Goal: Transaction & Acquisition: Register for event/course

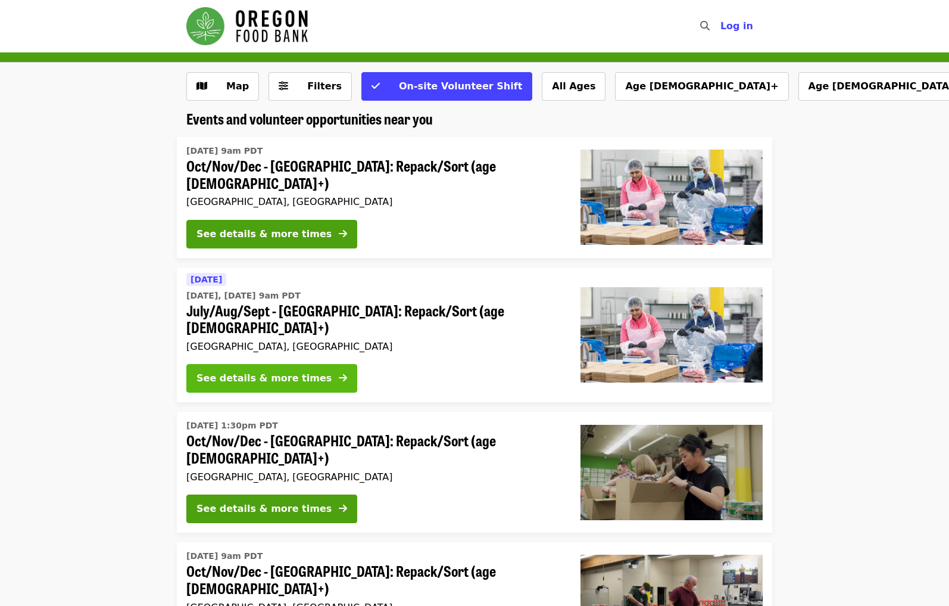
click at [220, 371] on div "See details & more times" at bounding box center [264, 378] width 135 height 14
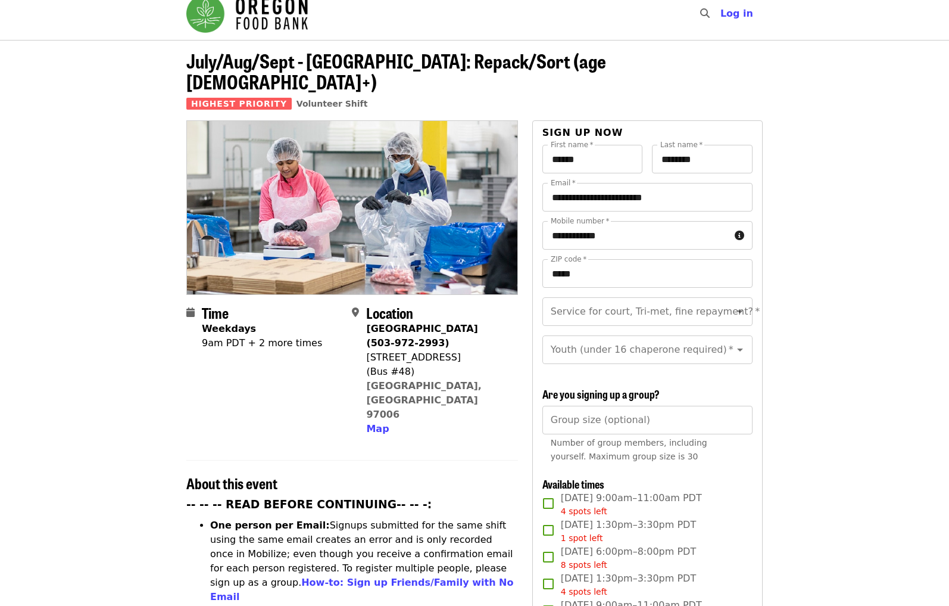
scroll to position [13, 0]
click at [740, 310] on icon "Open" at bounding box center [740, 311] width 6 height 3
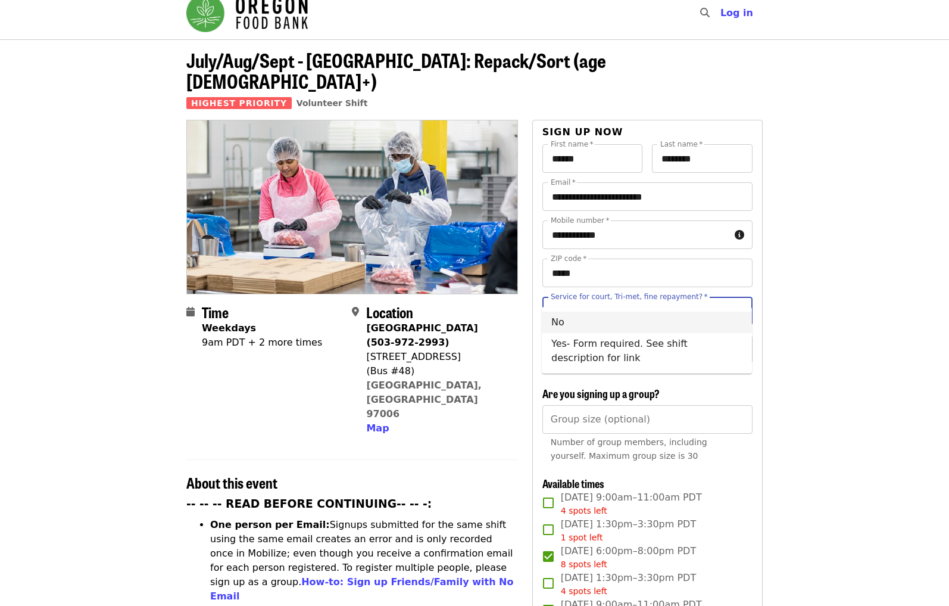
click at [722, 316] on li "No" at bounding box center [647, 322] width 210 height 21
type input "**"
click at [742, 342] on icon "Open" at bounding box center [740, 349] width 14 height 14
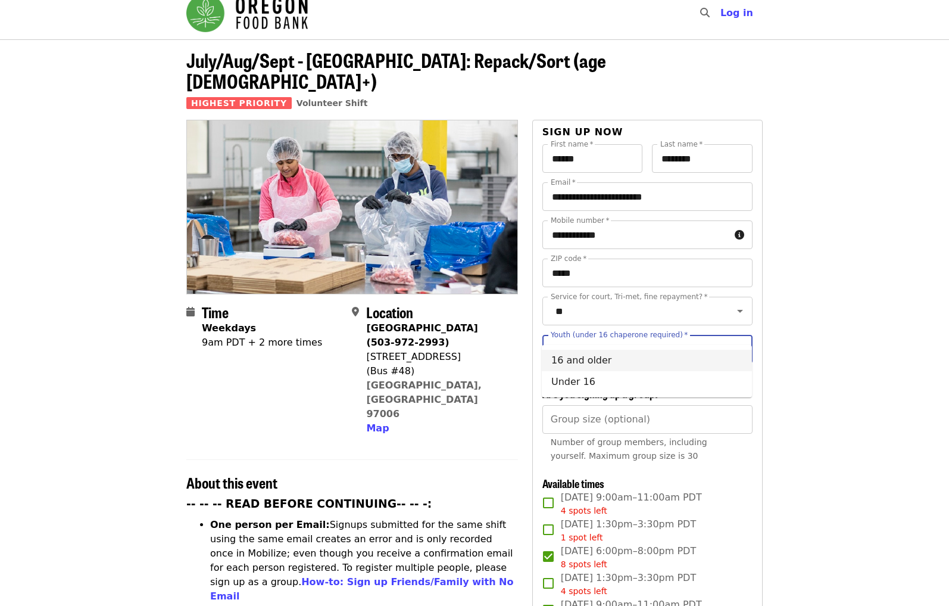
click at [726, 350] on li "16 and older" at bounding box center [647, 360] width 210 height 21
type input "**********"
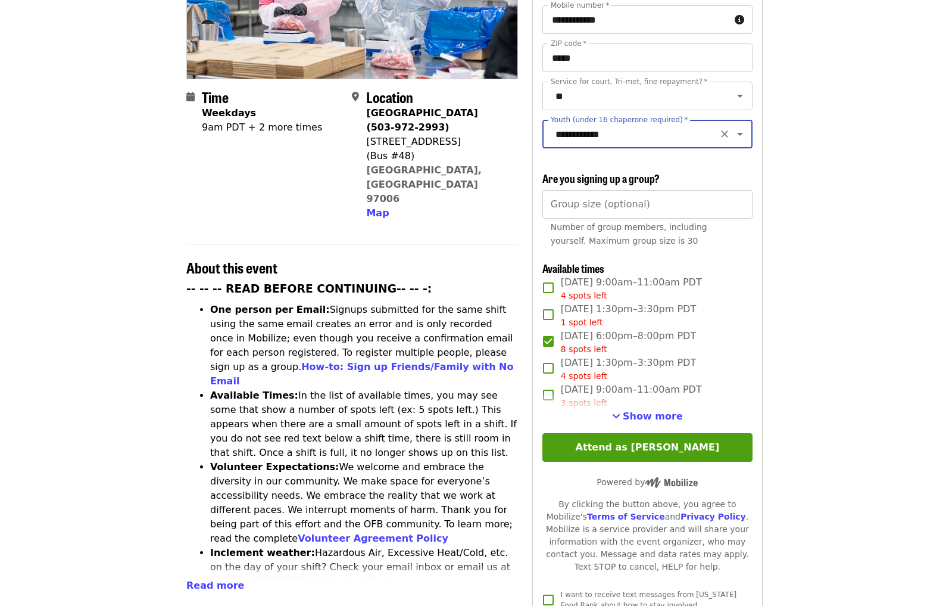
scroll to position [240, 0]
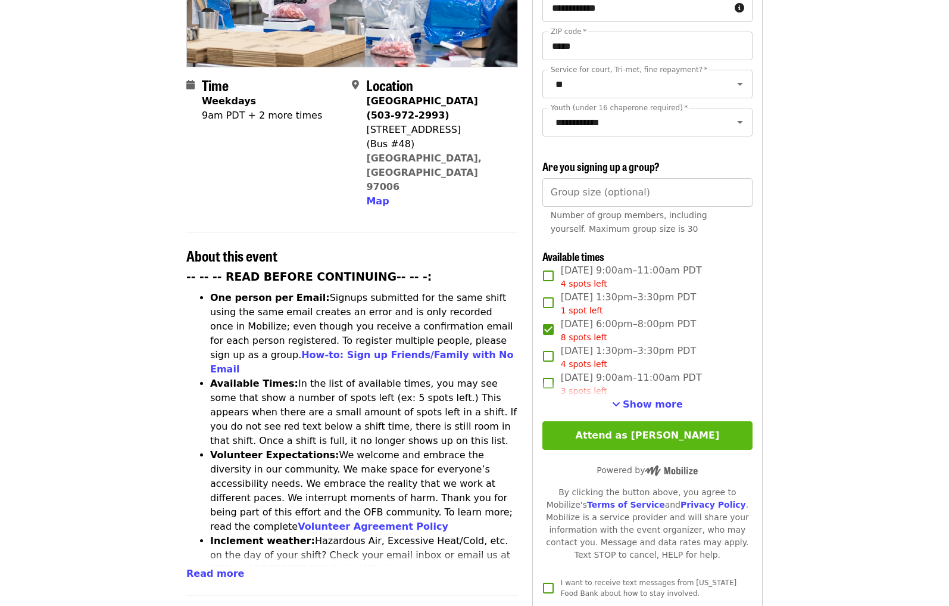
click at [642, 421] on button "Attend as [PERSON_NAME]" at bounding box center [648, 435] width 210 height 29
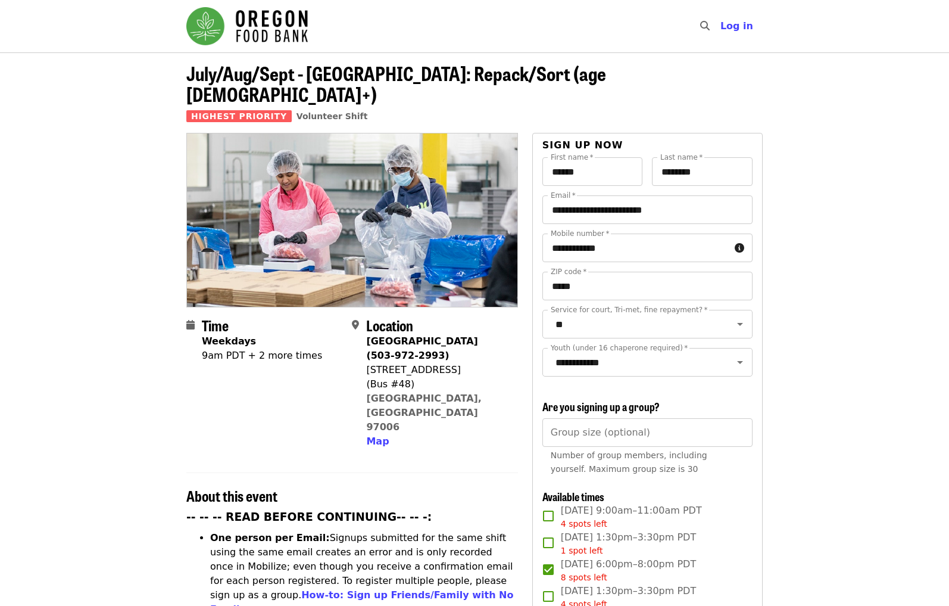
scroll to position [0, 0]
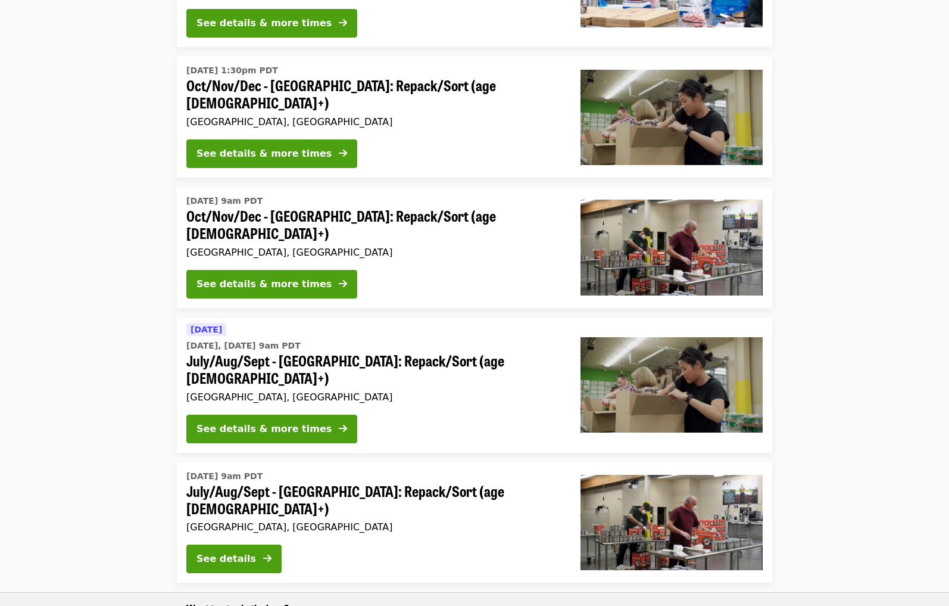
scroll to position [360, 0]
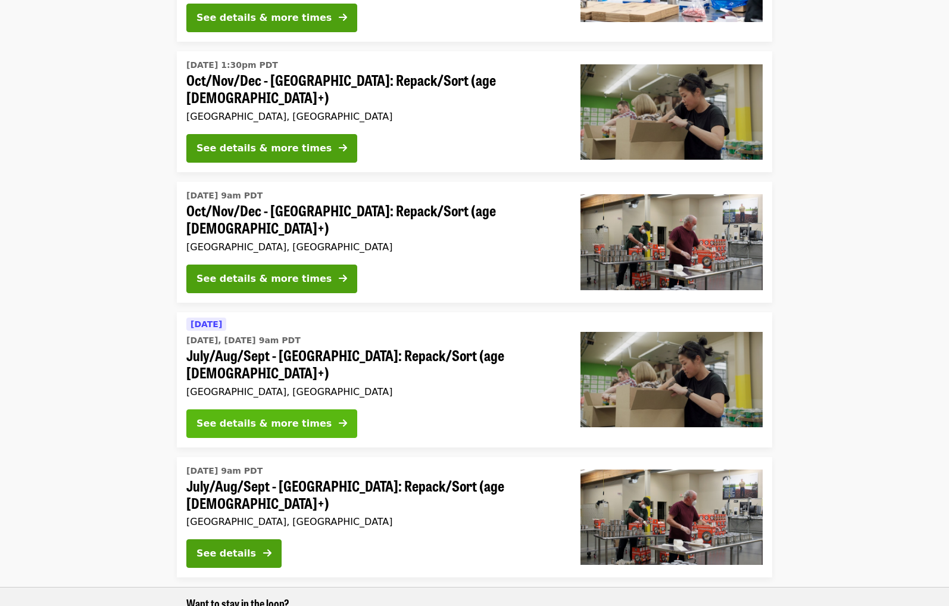
click at [217, 416] on div "See details & more times" at bounding box center [264, 423] width 135 height 14
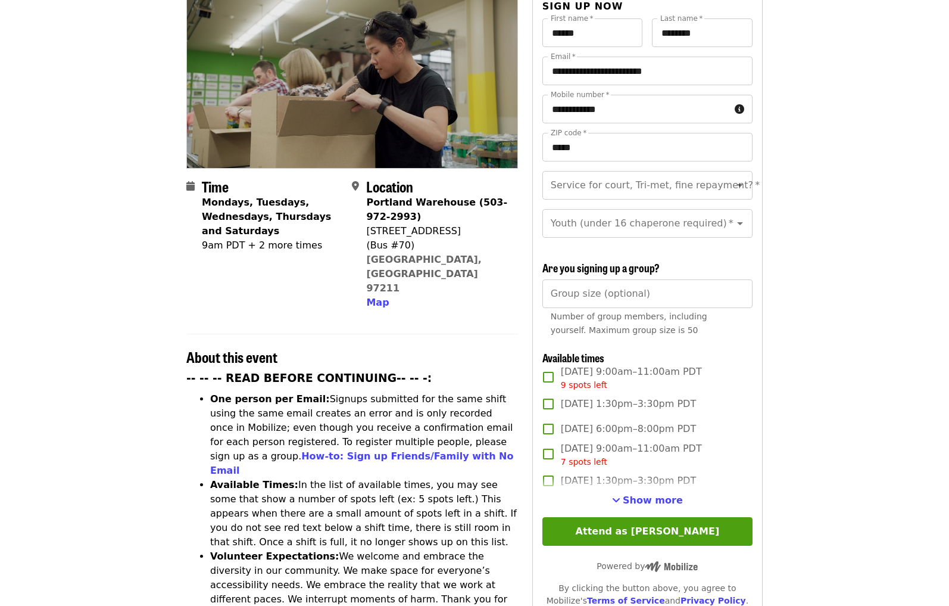
scroll to position [144, 0]
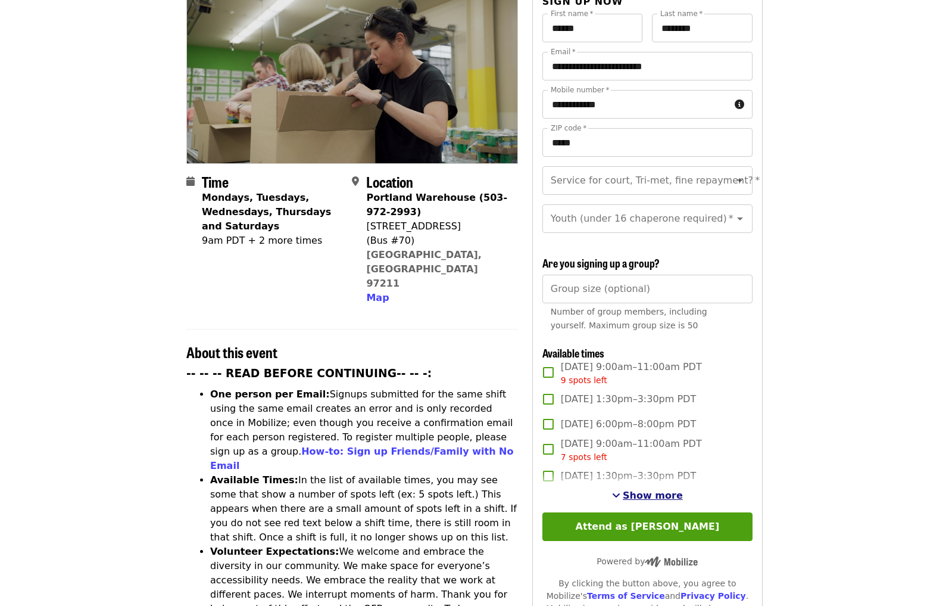
click at [626, 488] on button "Show more" at bounding box center [647, 495] width 71 height 14
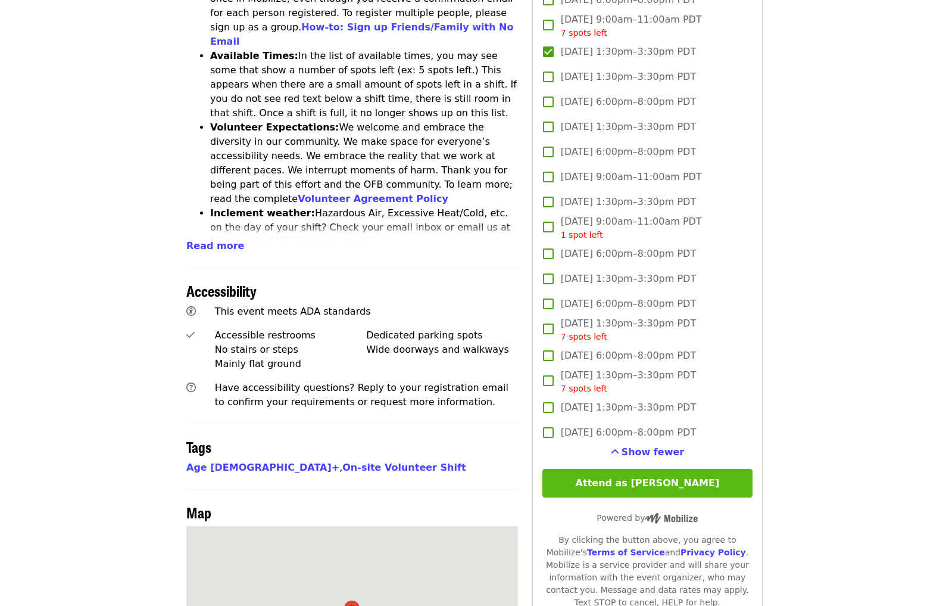
scroll to position [568, 1]
click at [617, 469] on button "Attend as [PERSON_NAME]" at bounding box center [648, 483] width 210 height 29
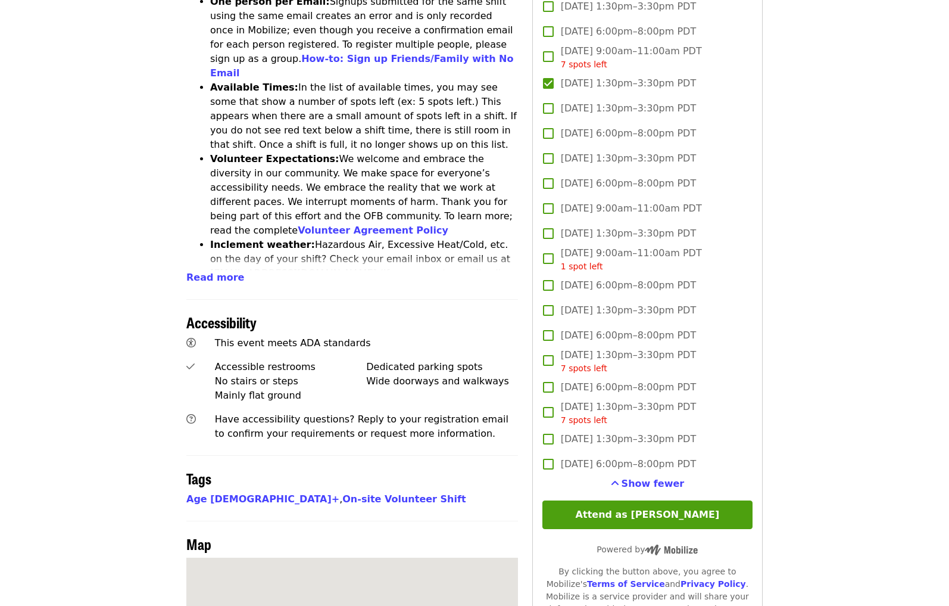
scroll to position [538, 0]
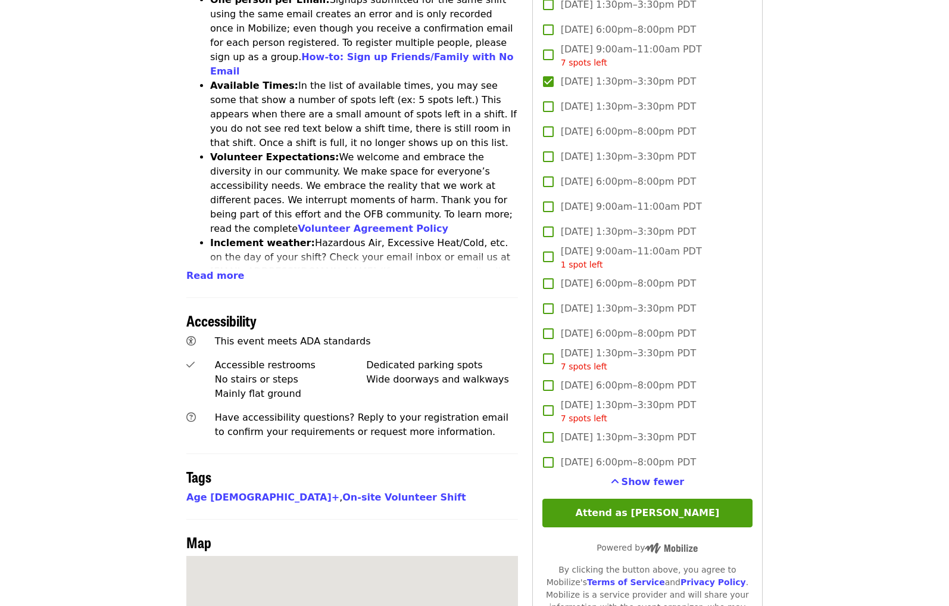
click at [623, 499] on button "Attend as [PERSON_NAME]" at bounding box center [648, 513] width 210 height 29
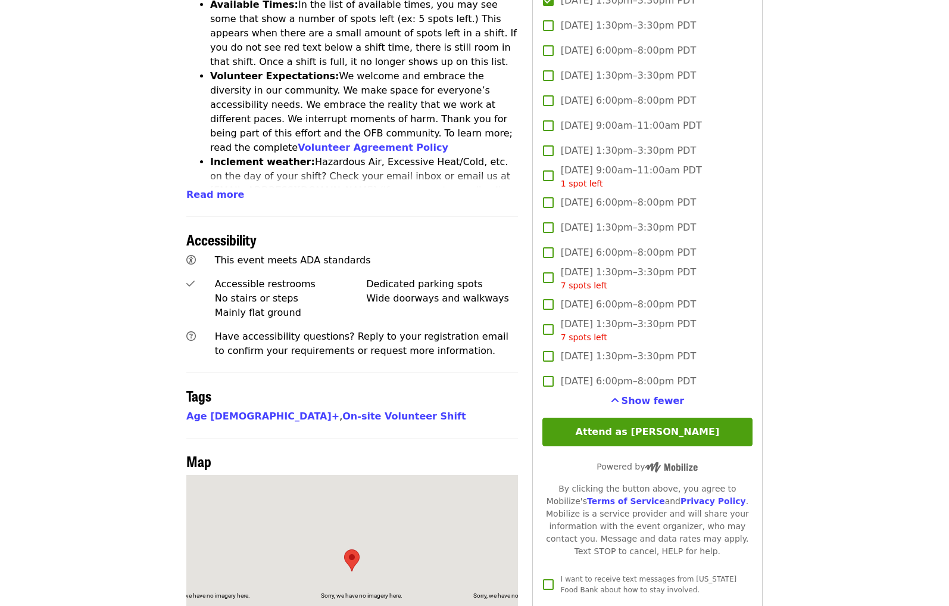
scroll to position [803, 0]
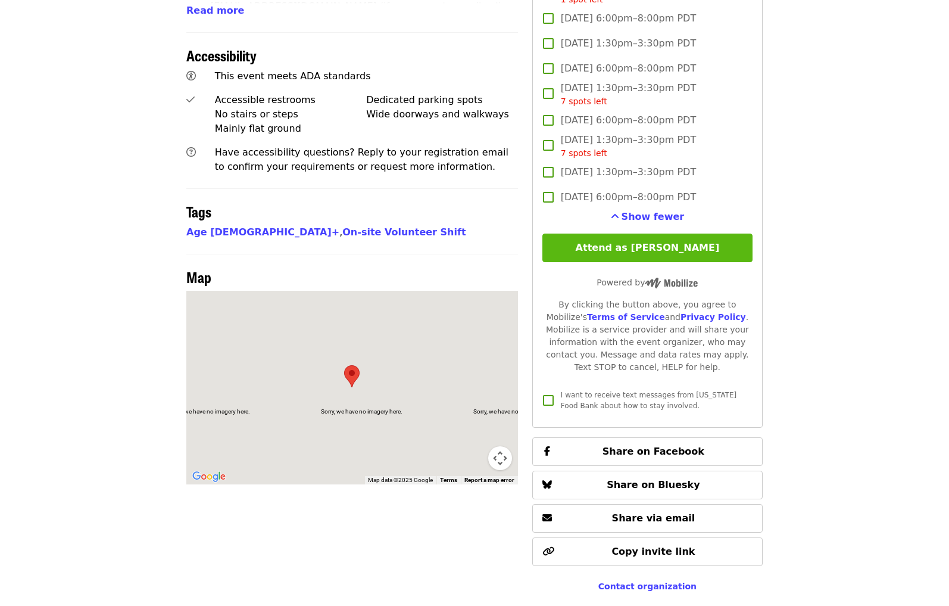
click at [617, 233] on button "Attend as [PERSON_NAME]" at bounding box center [648, 247] width 210 height 29
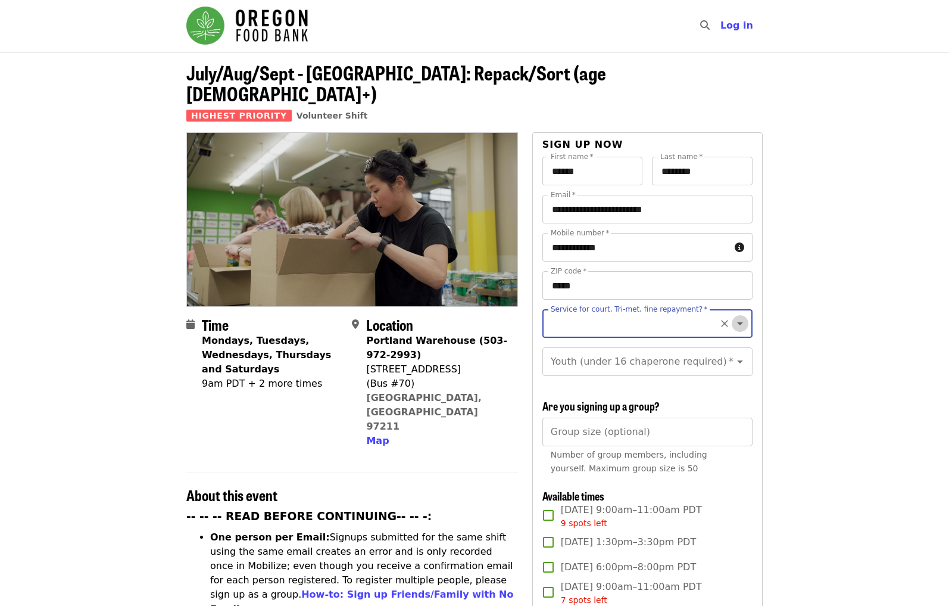
click at [736, 316] on icon "Open" at bounding box center [740, 323] width 14 height 14
click at [719, 327] on li "No" at bounding box center [647, 334] width 210 height 21
type input "**"
click at [736, 354] on icon "Open" at bounding box center [740, 361] width 14 height 14
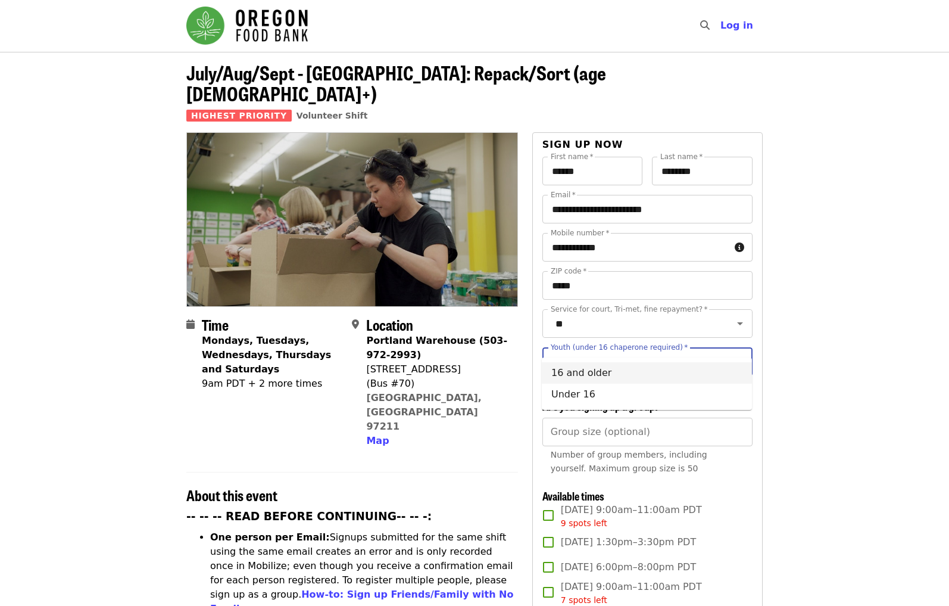
click at [724, 369] on li "16 and older" at bounding box center [647, 372] width 210 height 21
type input "**********"
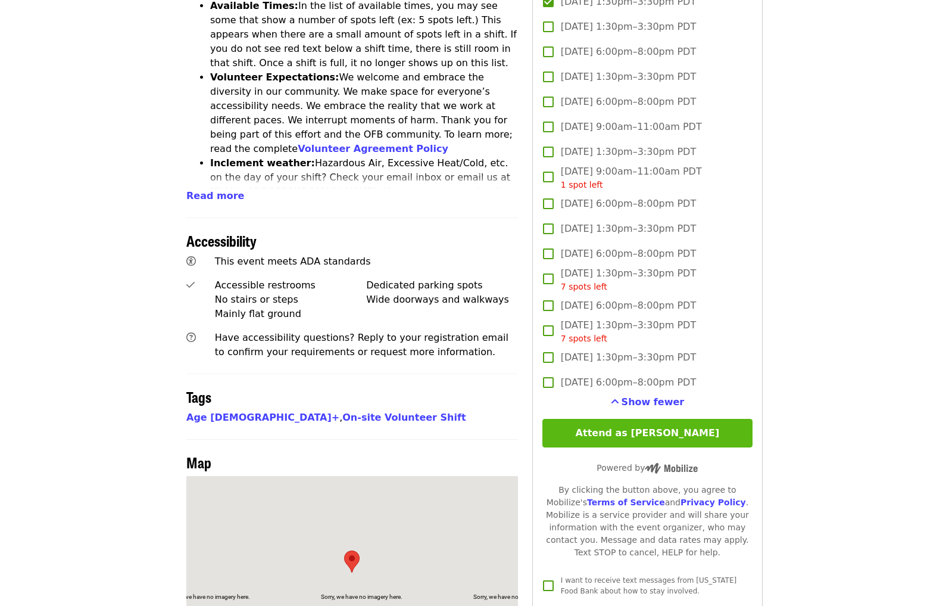
scroll to position [621, 0]
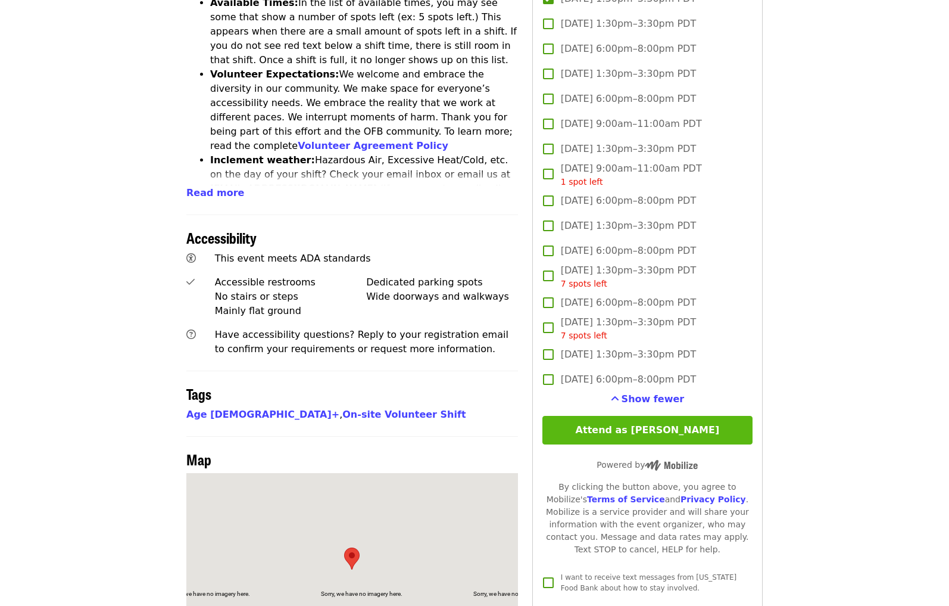
click at [628, 416] on button "Attend as [PERSON_NAME]" at bounding box center [648, 430] width 210 height 29
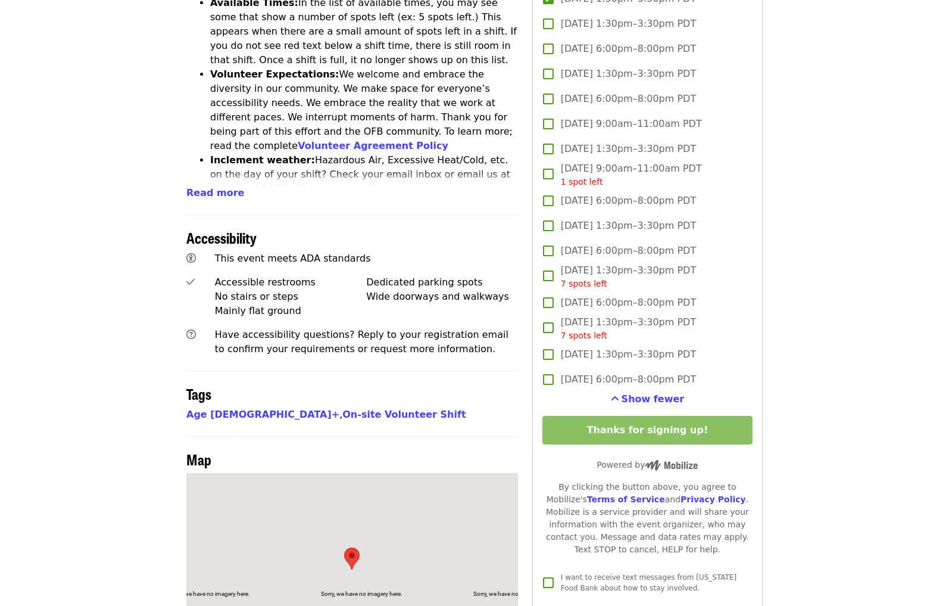
click at [486, 407] on div "Age [DEMOGRAPHIC_DATA]+ , On-site Volunteer Shift" at bounding box center [352, 414] width 332 height 14
